Goal: Information Seeking & Learning: Find specific fact

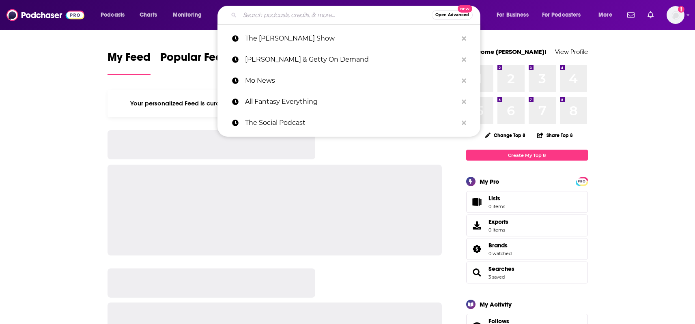
click at [258, 15] on input "Search podcasts, credits, & more..." at bounding box center [336, 15] width 192 height 13
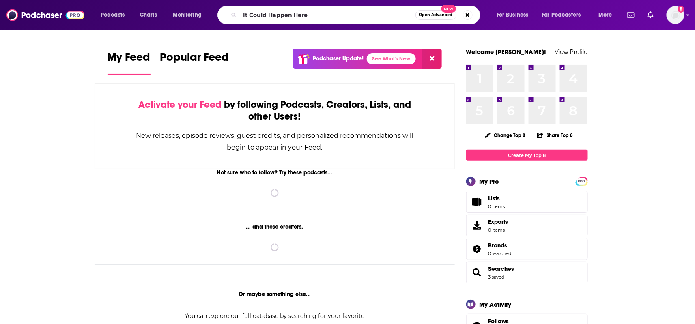
type input "It Could Happen Here"
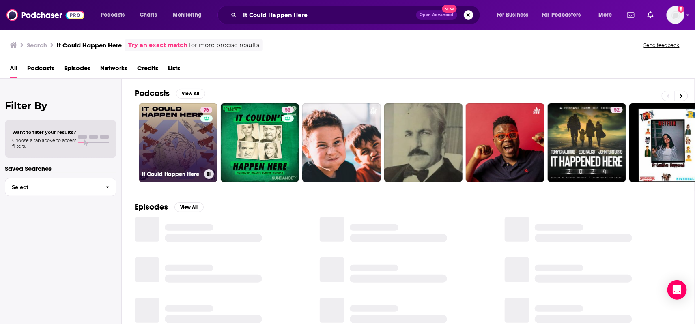
click at [168, 148] on link "76 It Could Happen Here" at bounding box center [178, 142] width 79 height 79
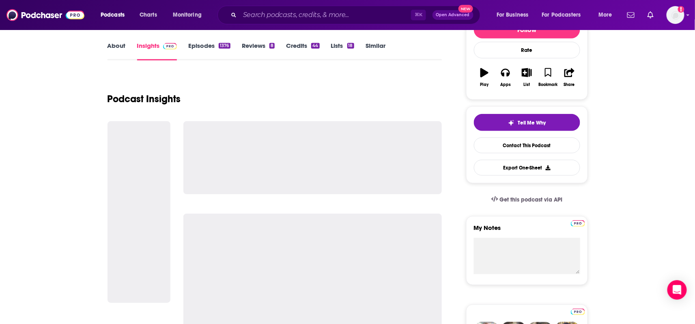
scroll to position [116, 0]
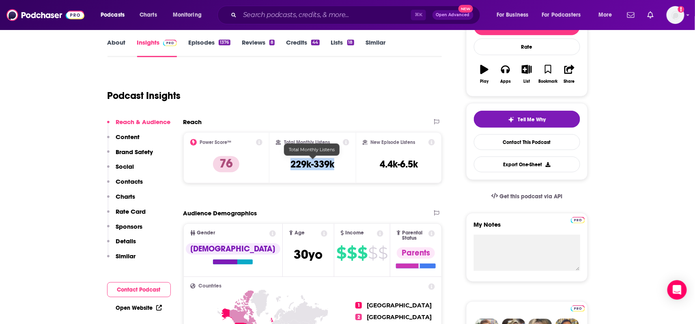
drag, startPoint x: 282, startPoint y: 161, endPoint x: 339, endPoint y: 161, distance: 56.4
click at [339, 161] on div "Total Monthly Listens 229k-339k" at bounding box center [312, 157] width 73 height 37
copy h3 "229k-339k"
